Goal: Navigation & Orientation: Find specific page/section

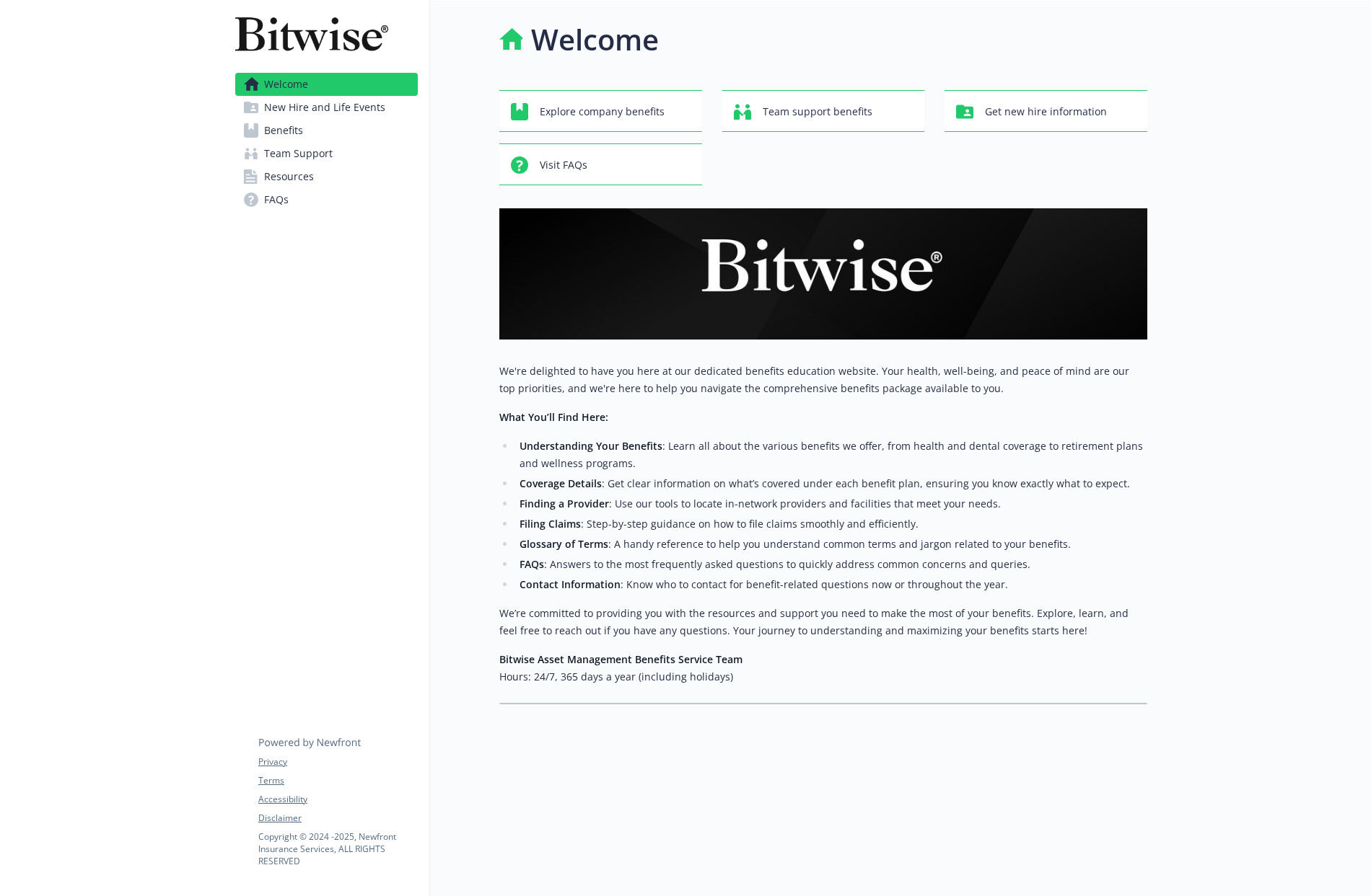
click at [280, 135] on span "Benefits" at bounding box center [283, 130] width 39 height 23
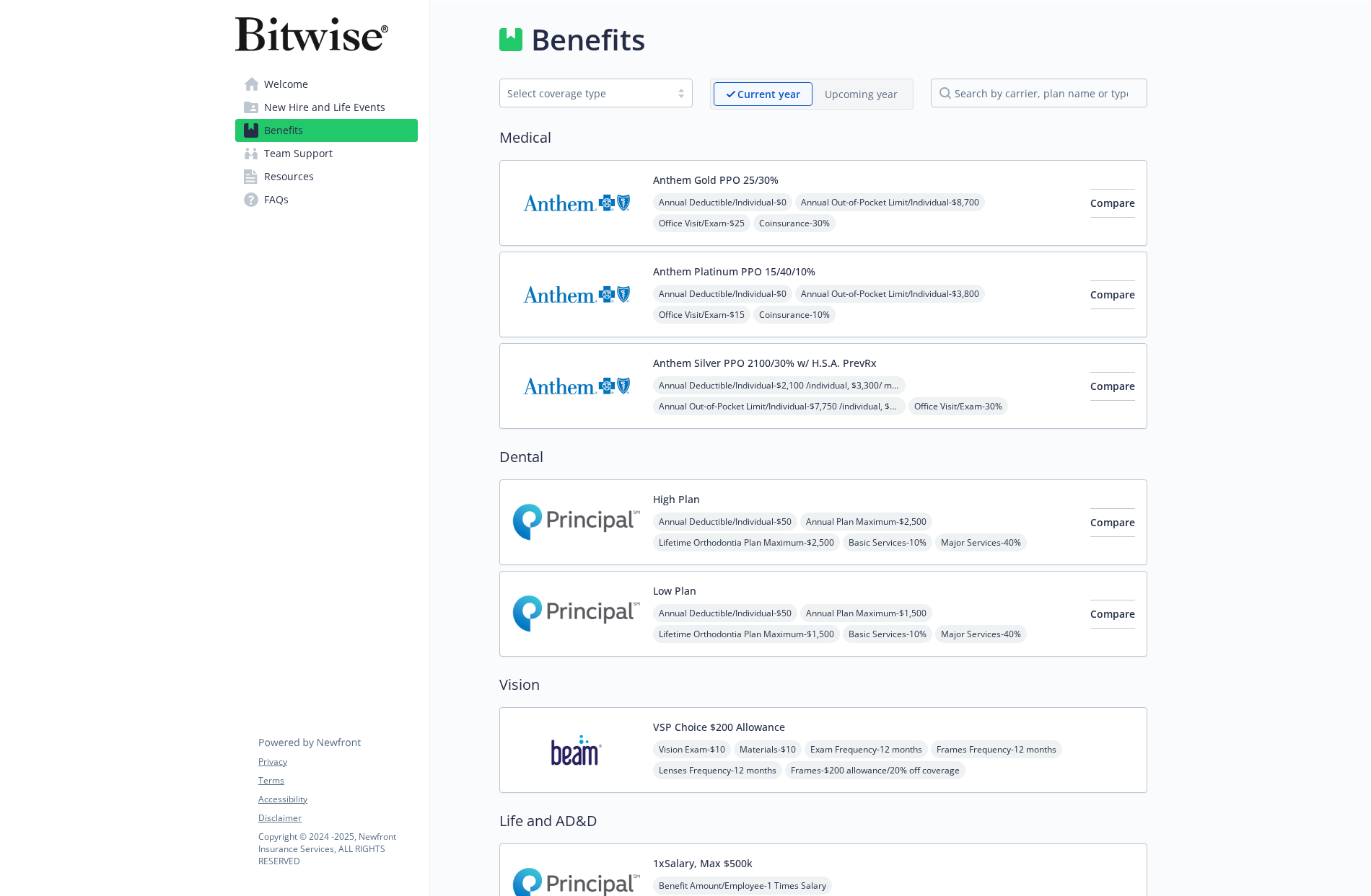
click at [292, 109] on span "New Hire and Life Events" at bounding box center [324, 107] width 121 height 23
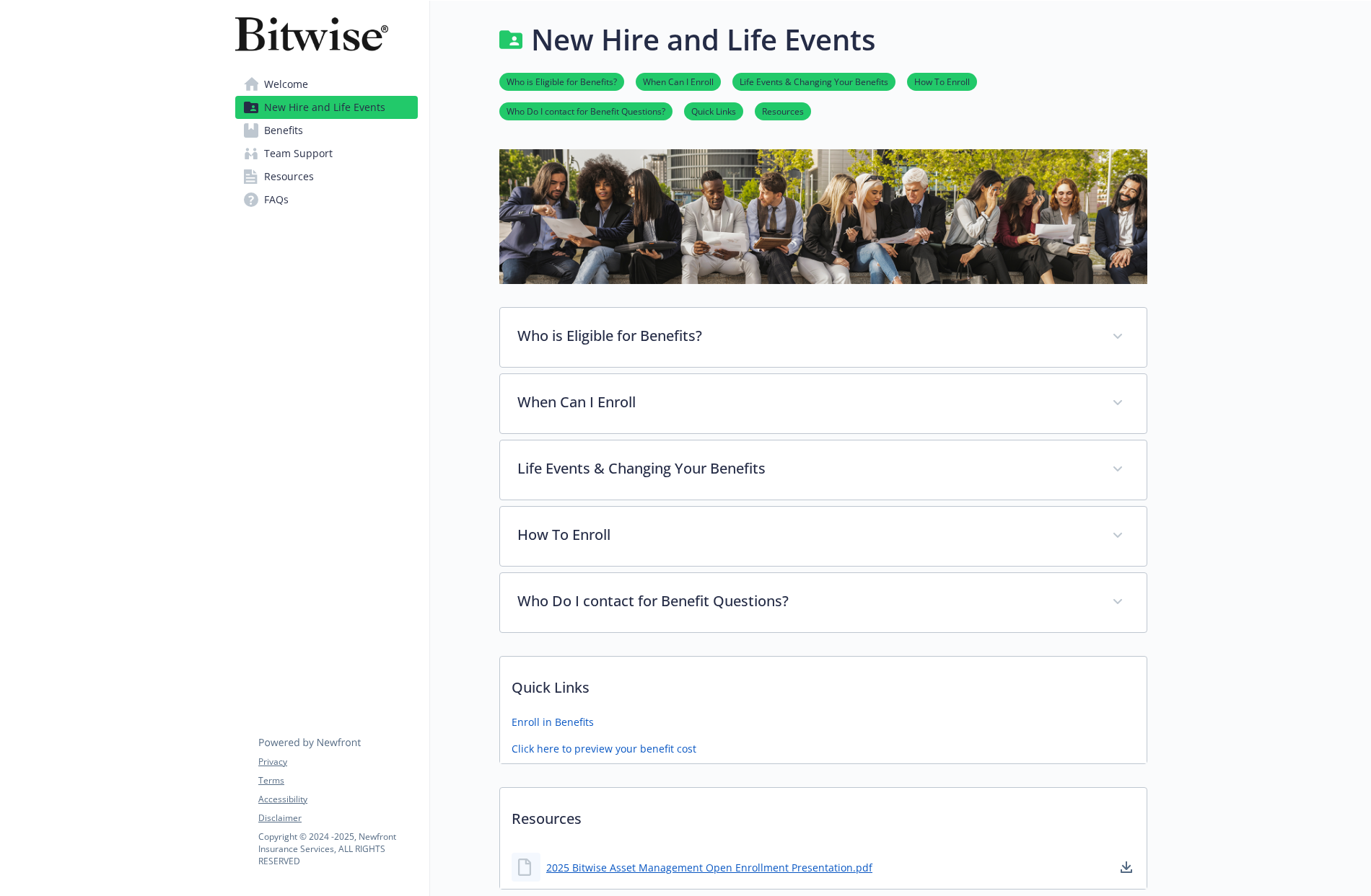
click at [278, 85] on span "Welcome" at bounding box center [285, 84] width 44 height 23
